Goal: Transaction & Acquisition: Purchase product/service

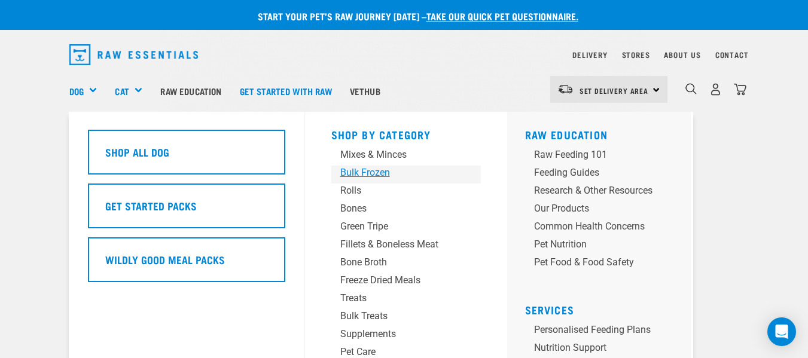
click at [385, 173] on div "Bulk Frozen" at bounding box center [396, 173] width 112 height 14
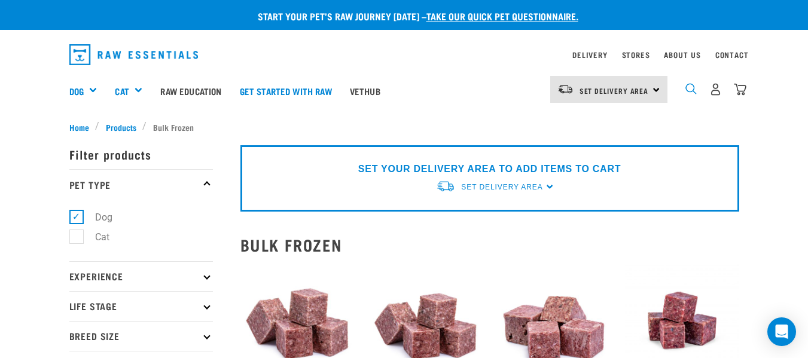
click at [689, 92] on img "dropdown navigation" at bounding box center [690, 88] width 11 height 11
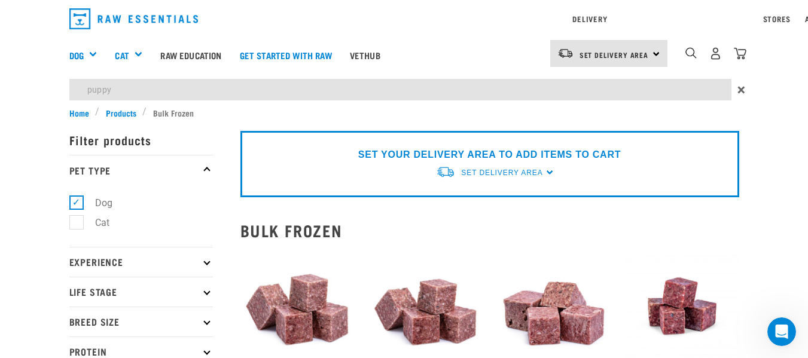
type input "puppy"
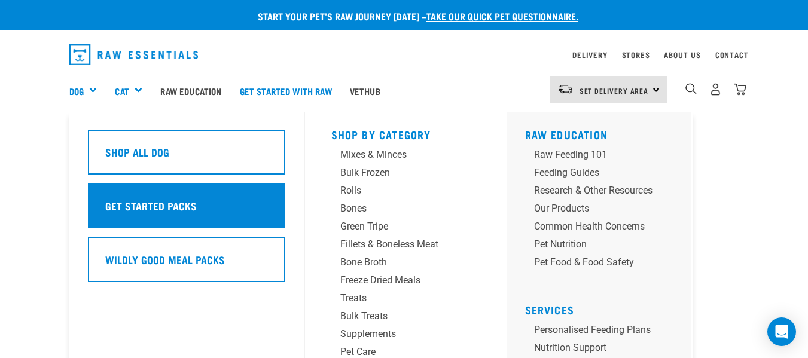
click at [123, 210] on h5 "Get Started Packs" at bounding box center [150, 206] width 91 height 16
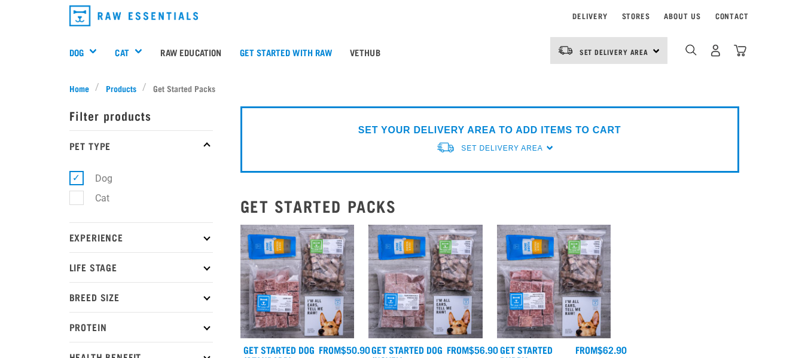
scroll to position [60, 0]
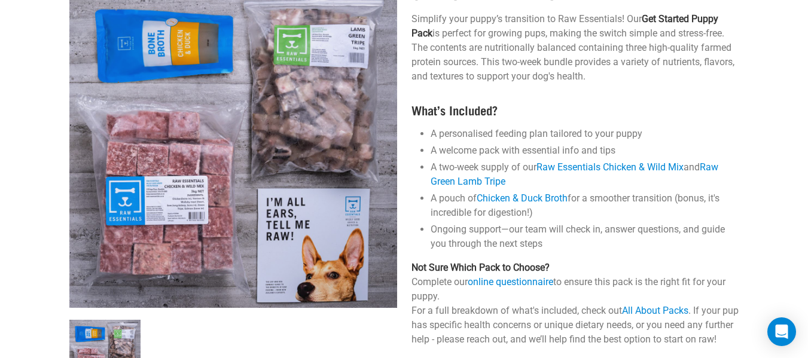
scroll to position [419, 0]
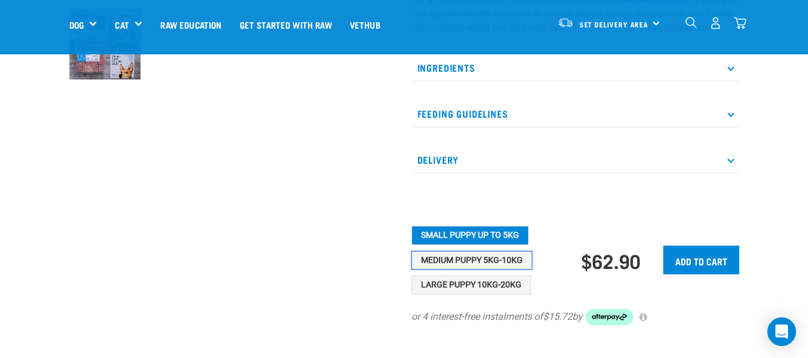
click at [493, 270] on button "Medium Puppy 5kg-10kg" at bounding box center [471, 260] width 121 height 19
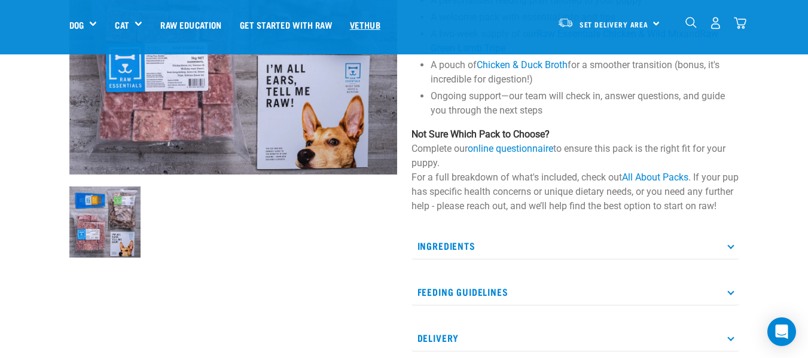
scroll to position [60, 0]
